Goal: Navigation & Orientation: Find specific page/section

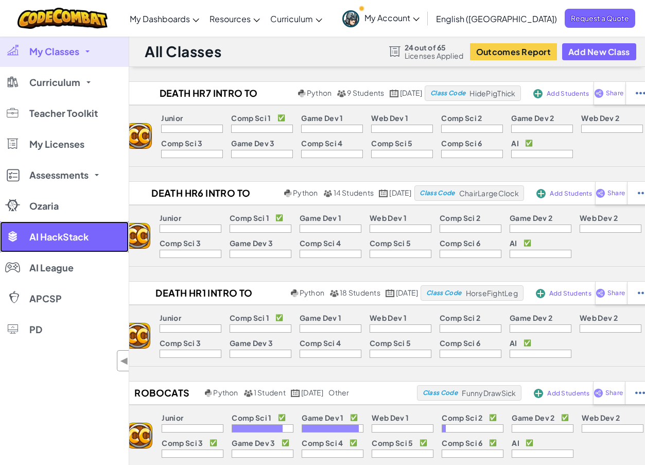
click at [67, 242] on span "AI HackStack" at bounding box center [58, 236] width 59 height 9
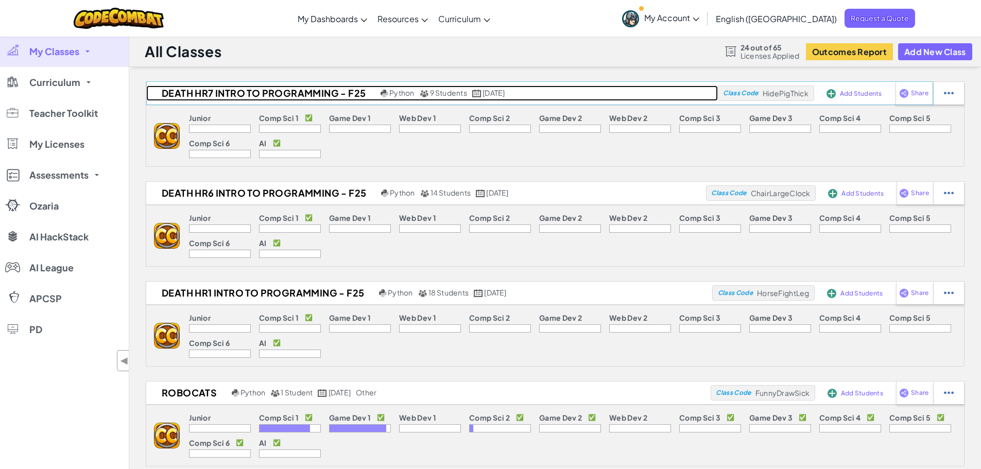
click at [312, 99] on h2 "Death Hr7 Intro to Programming - F25" at bounding box center [262, 92] width 232 height 15
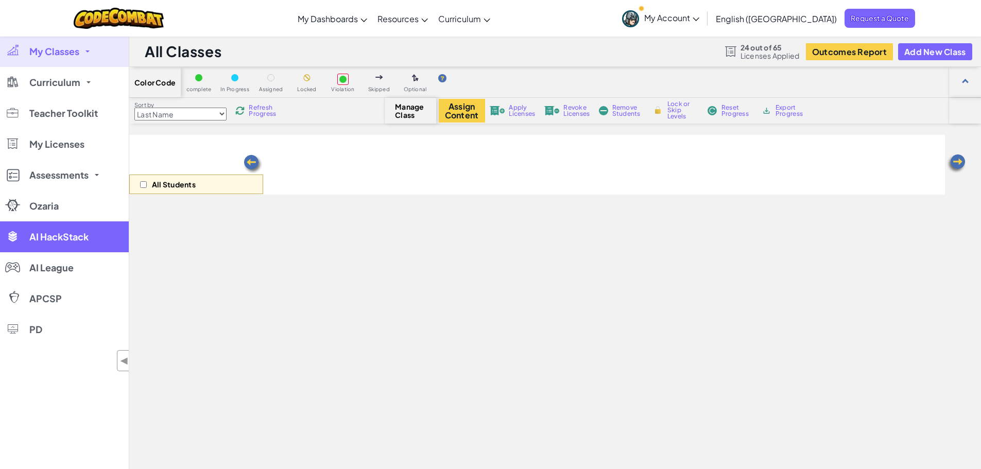
select select "560f1a9f22961295f9427742"
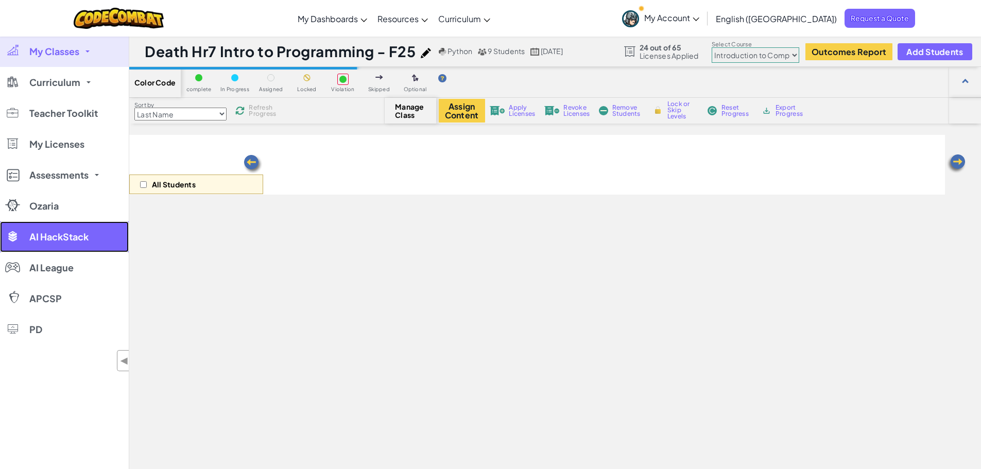
click at [99, 236] on link "AI HackStack" at bounding box center [64, 236] width 129 height 31
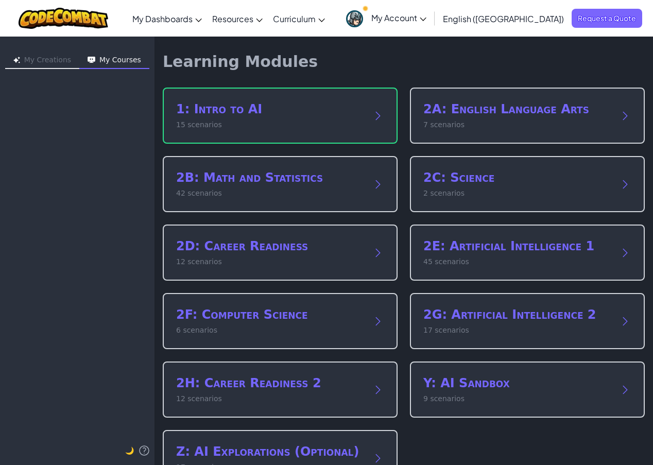
click at [426, 21] on span "My Account" at bounding box center [398, 17] width 55 height 11
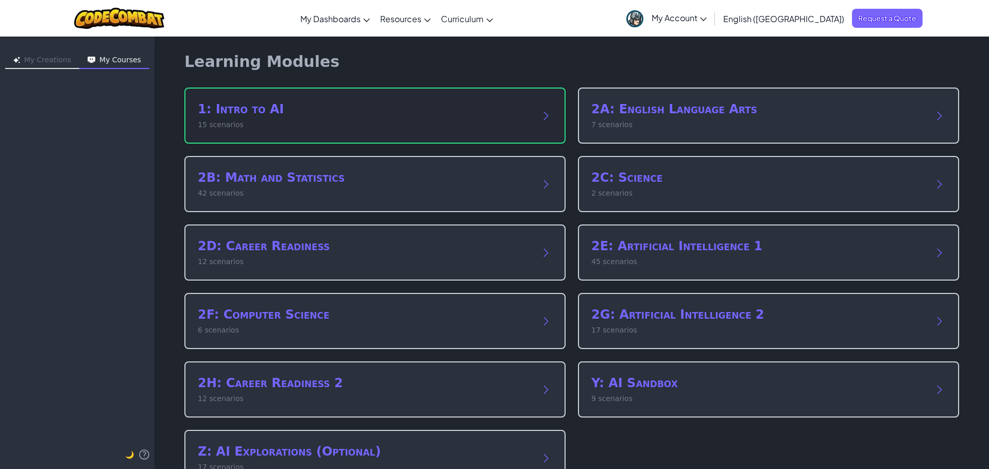
click at [330, 129] on p "15 scenarios" at bounding box center [365, 124] width 334 height 11
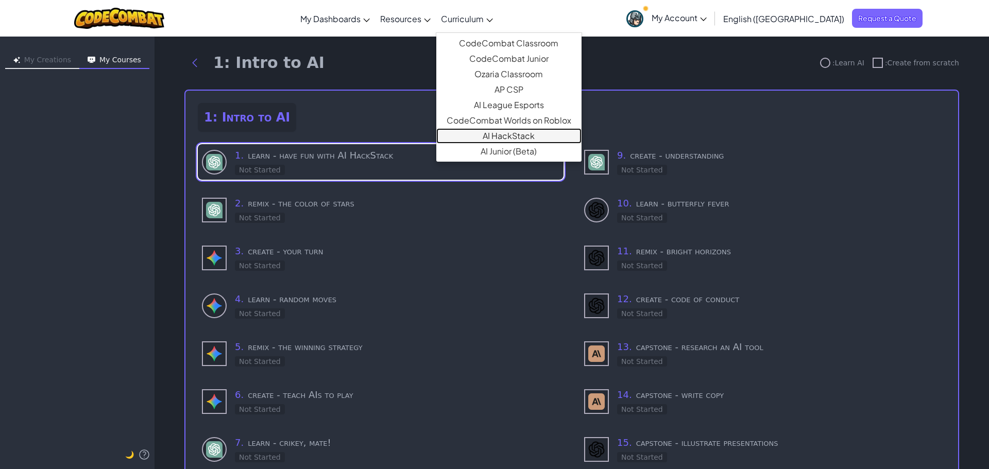
click at [557, 135] on link "AI HackStack" at bounding box center [508, 135] width 145 height 15
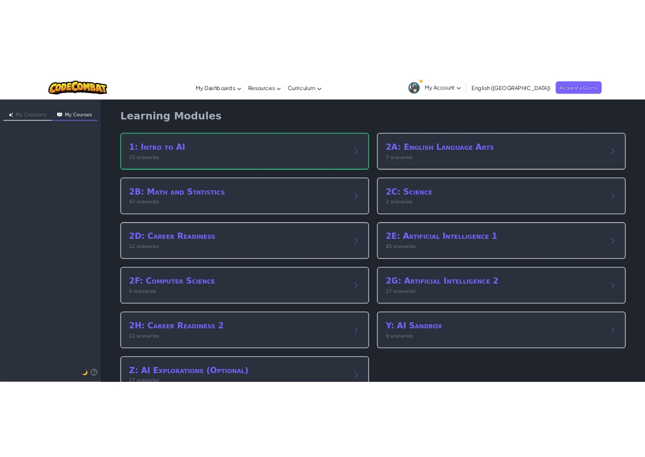
scroll to position [33, 0]
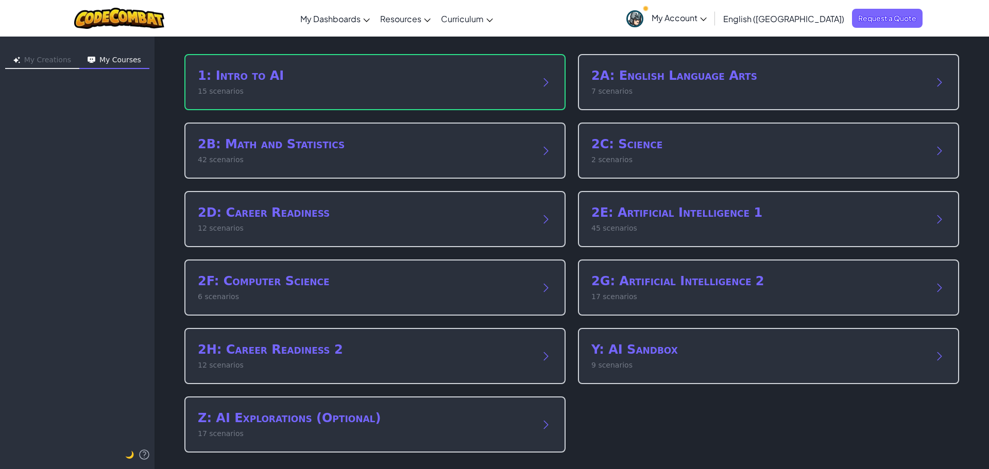
click at [707, 16] on span "My Account" at bounding box center [678, 17] width 55 height 11
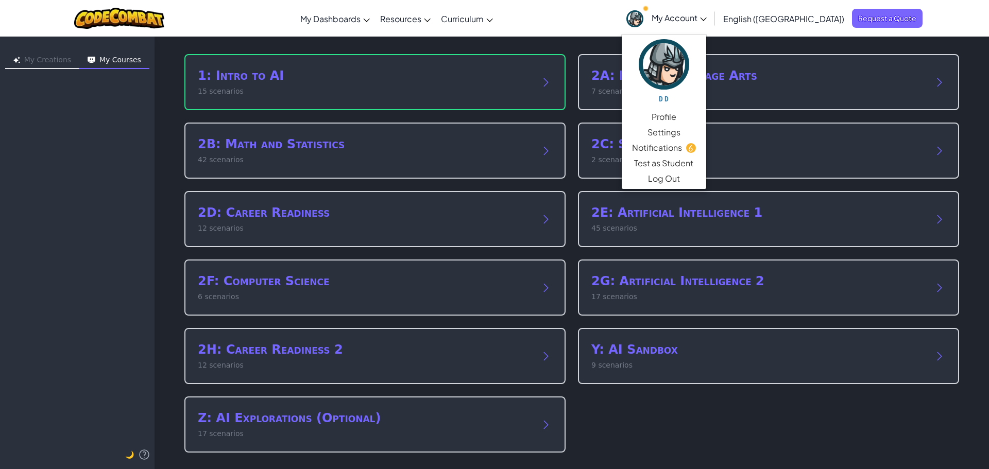
click at [600, 28] on div "Toggle navigation My Dashboards CodeCombat Teacher Dashboard Ozaria Teacher Das…" at bounding box center [494, 18] width 994 height 37
